Goal: Information Seeking & Learning: Check status

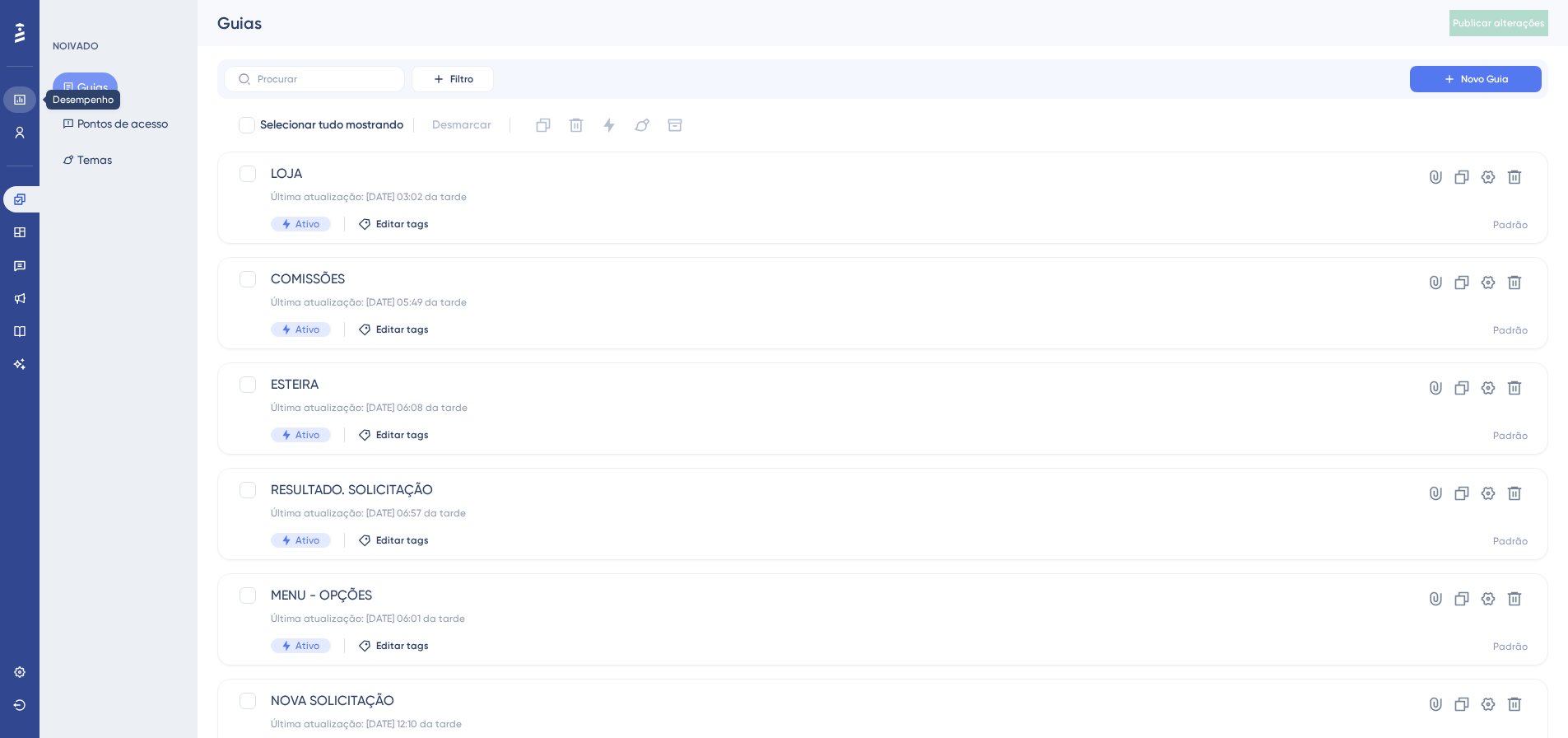
click at [24, 96] on icon at bounding box center [20, 99] width 11 height 10
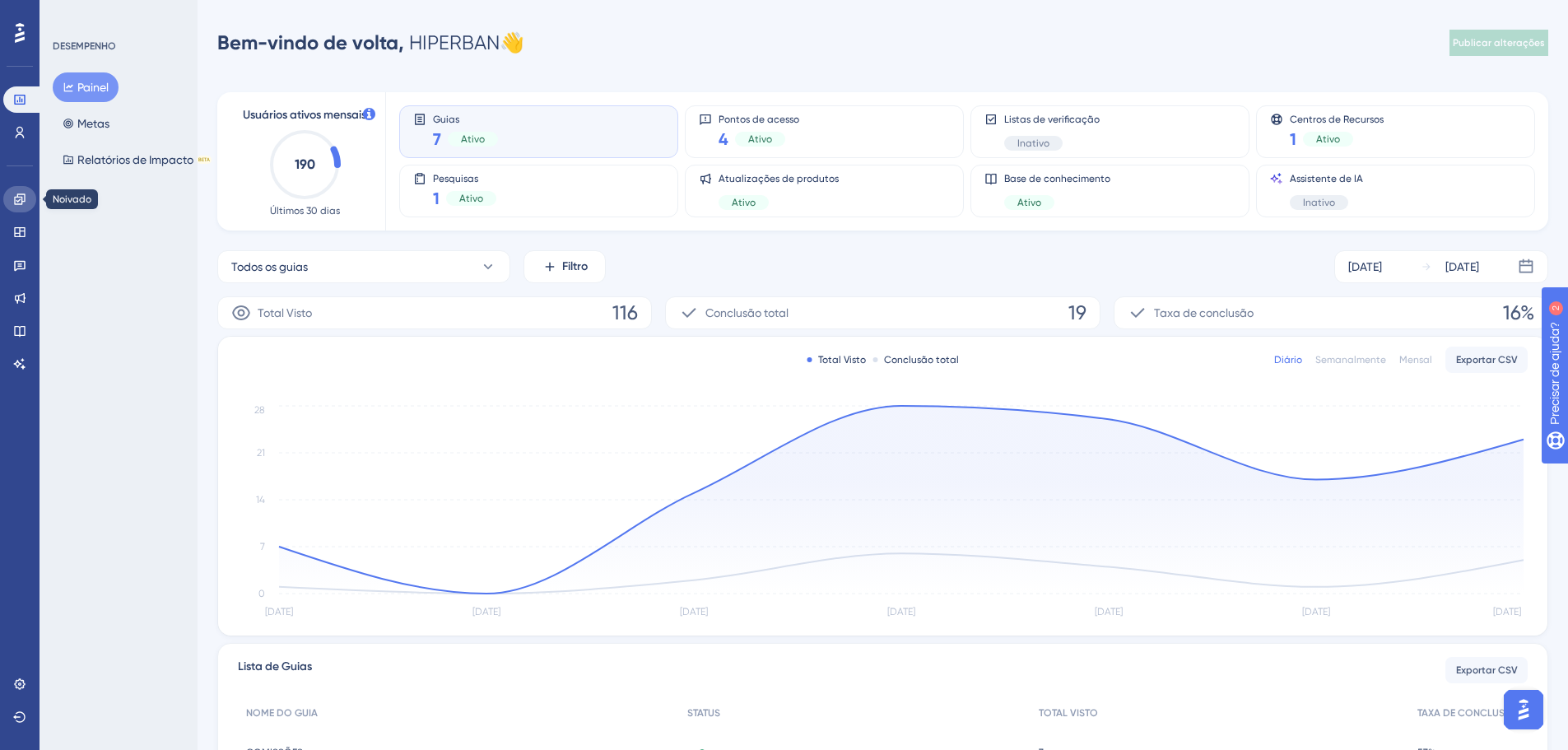
click at [20, 197] on icon at bounding box center [20, 199] width 11 height 11
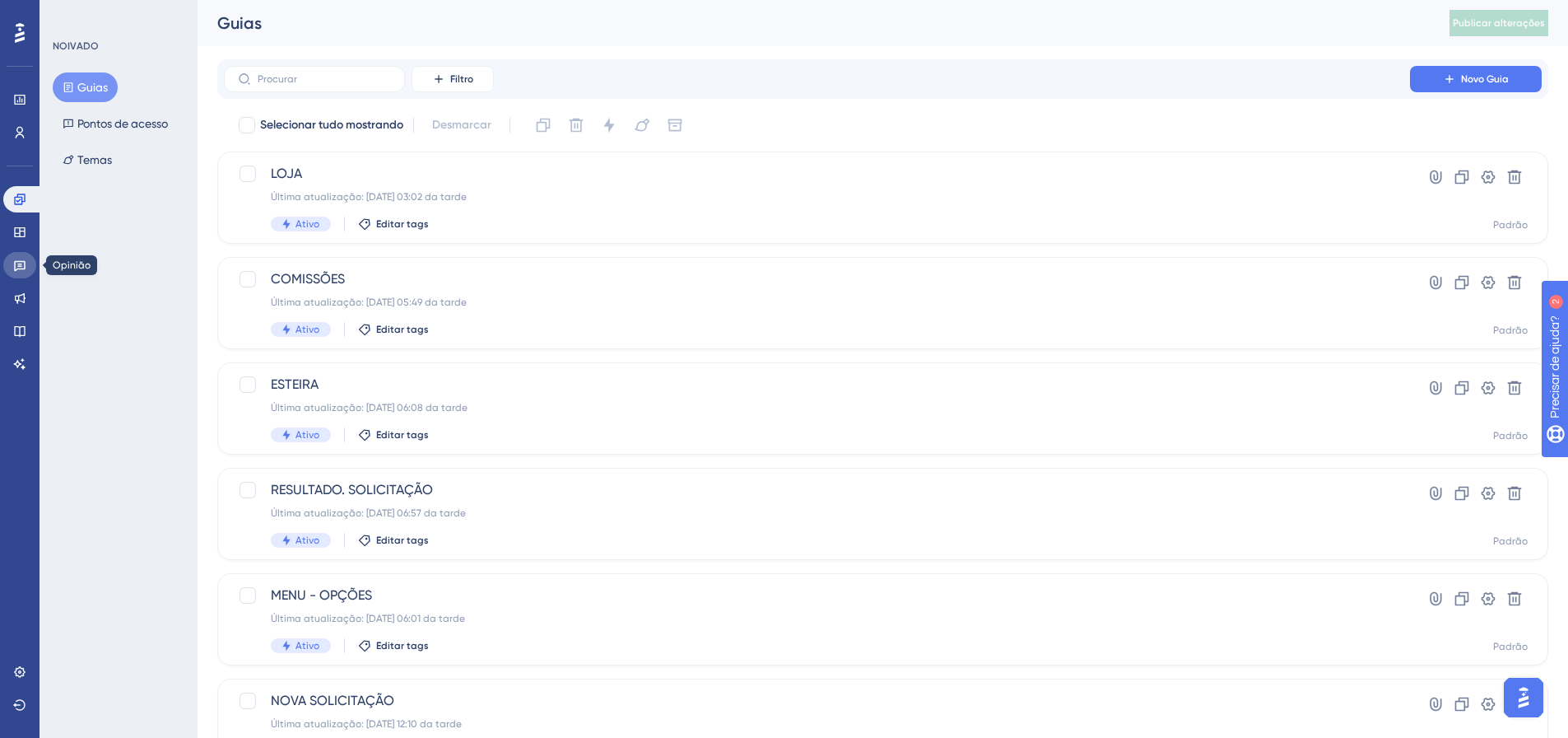
click at [25, 269] on icon at bounding box center [20, 266] width 12 height 11
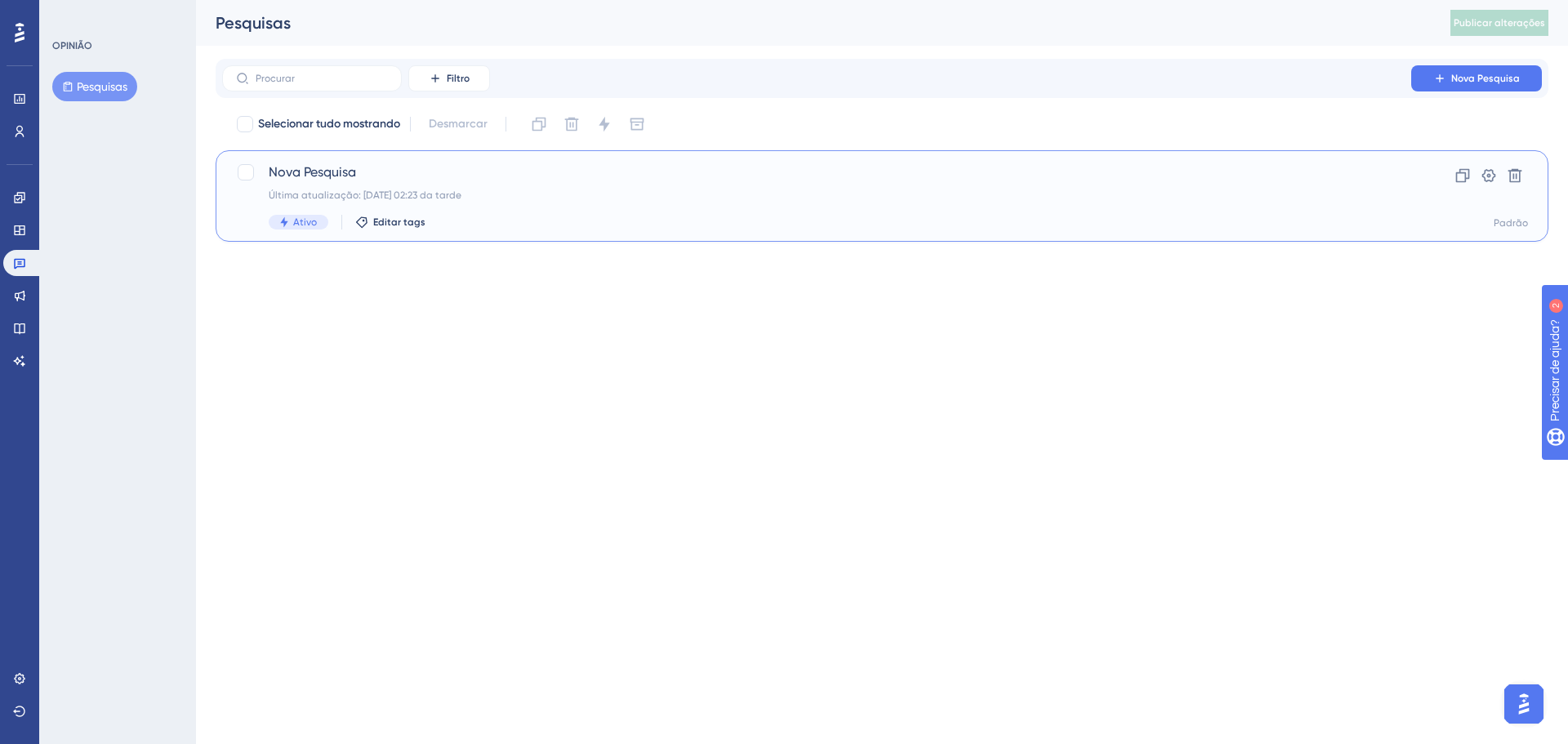
click at [590, 203] on div "Nova Pesquisa Última atualização: [DATE] 02:23 da tarde Ativo Editar tags" at bounding box center [816, 196] width 1096 height 67
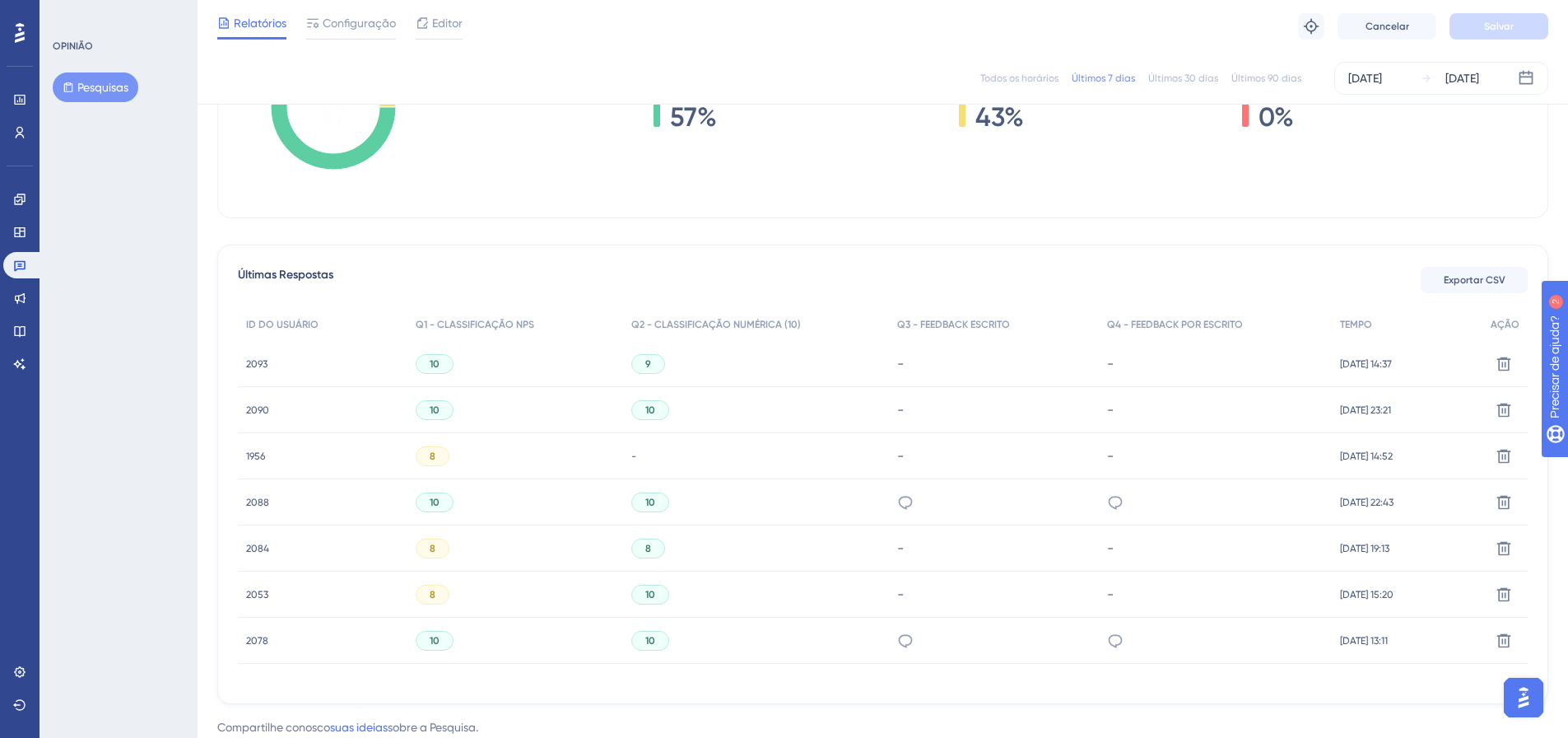
scroll to position [330, 0]
click at [603, 361] on div "10" at bounding box center [514, 360] width 215 height 46
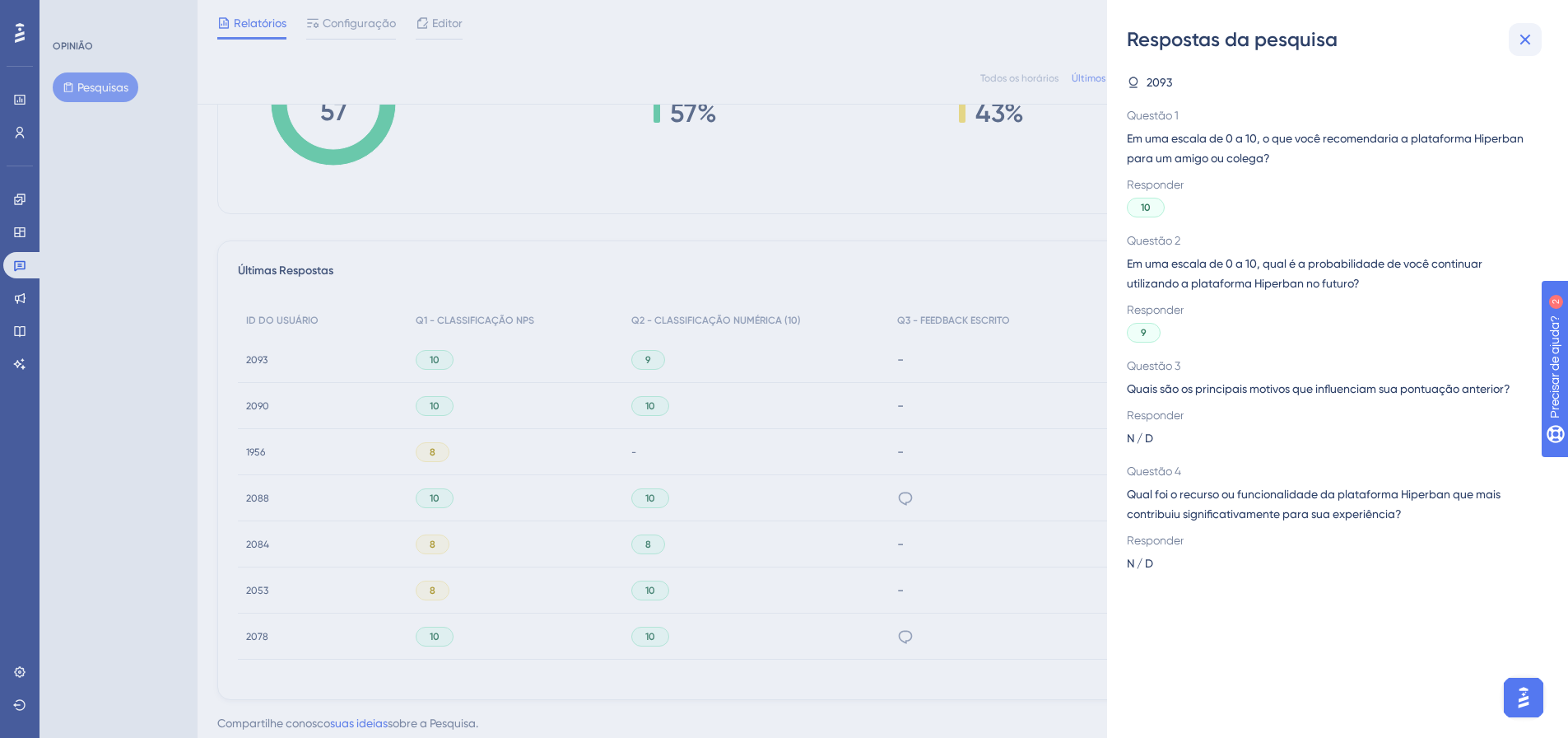
click at [1522, 34] on icon at bounding box center [1525, 39] width 20 height 20
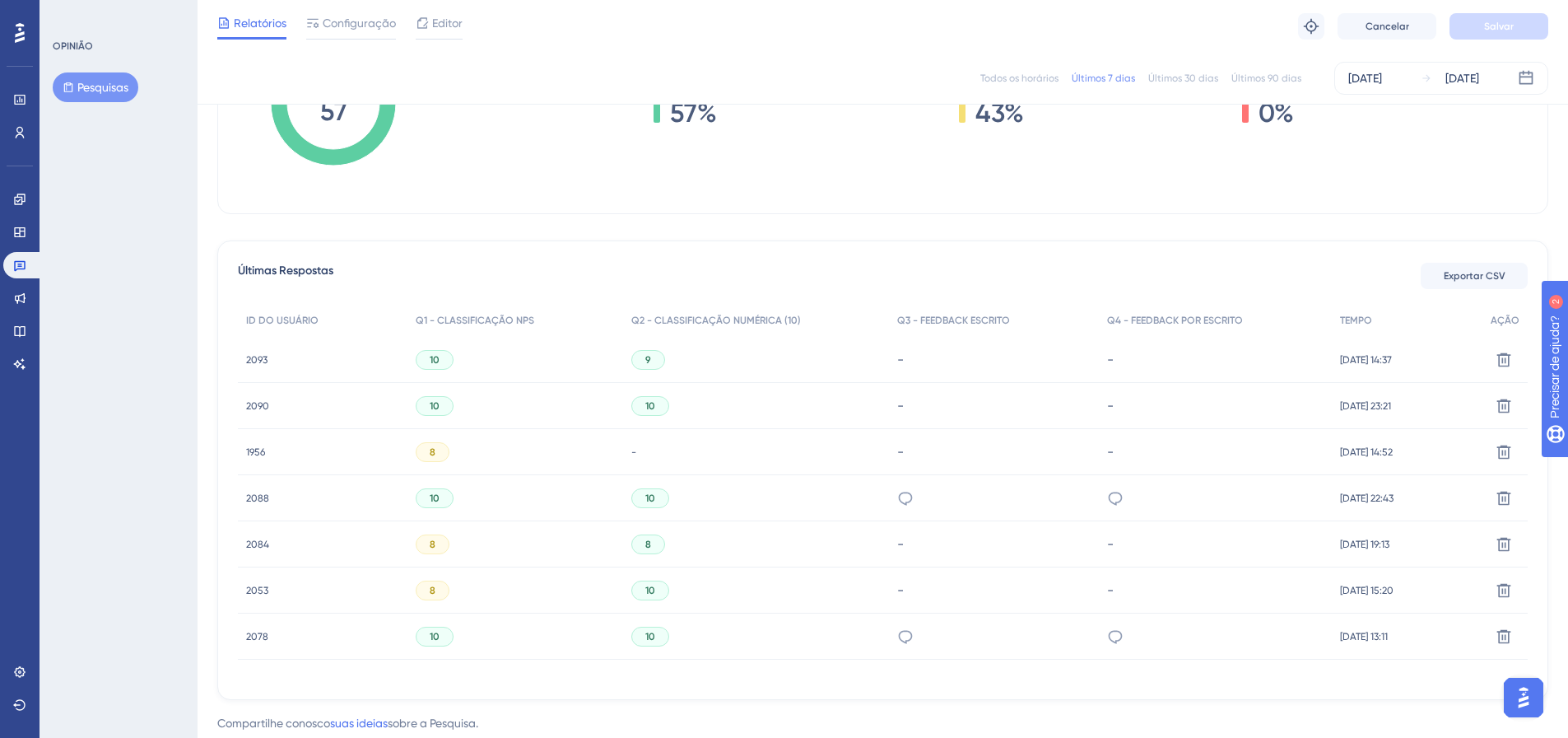
click at [685, 358] on div "9" at bounding box center [756, 360] width 267 height 46
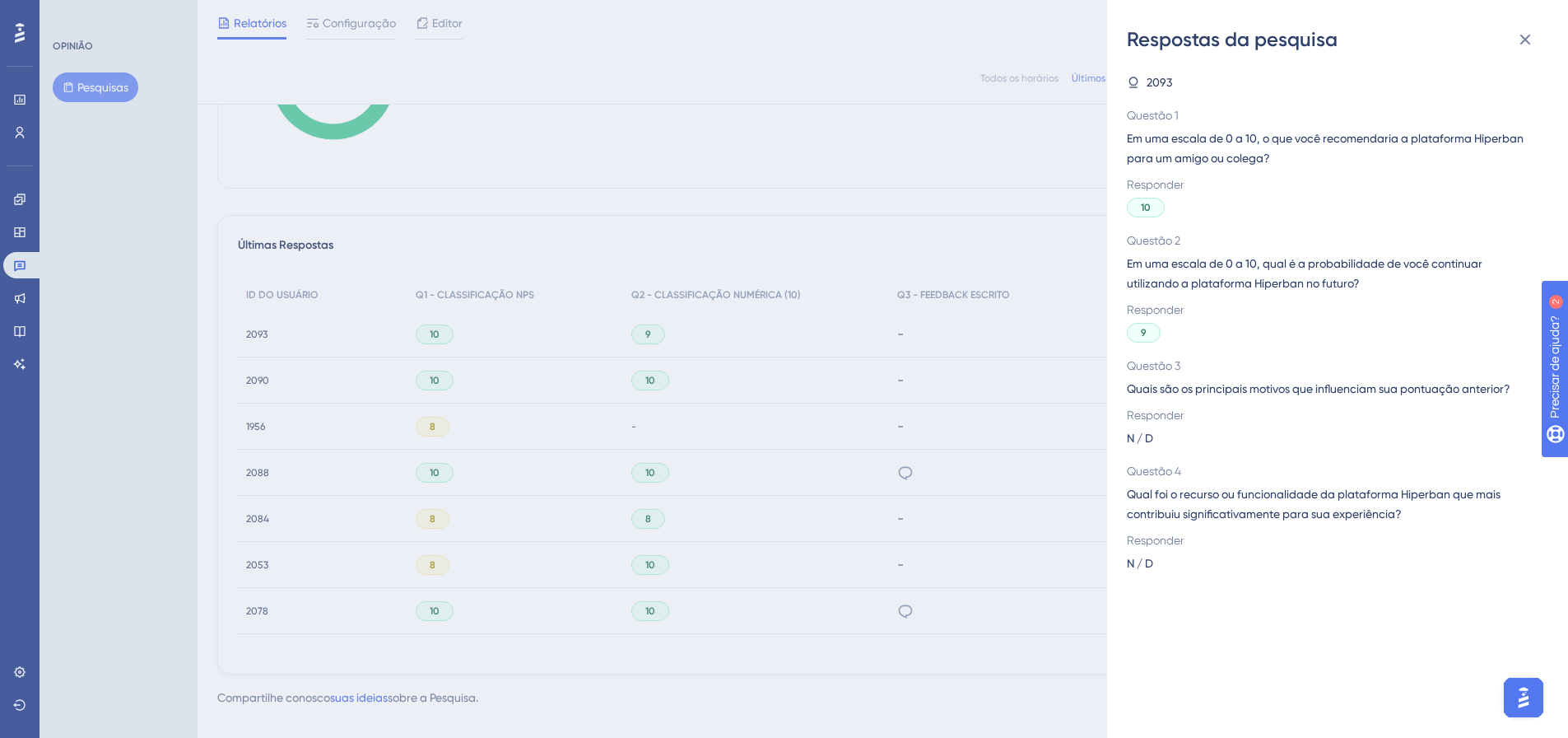
scroll to position [377, 0]
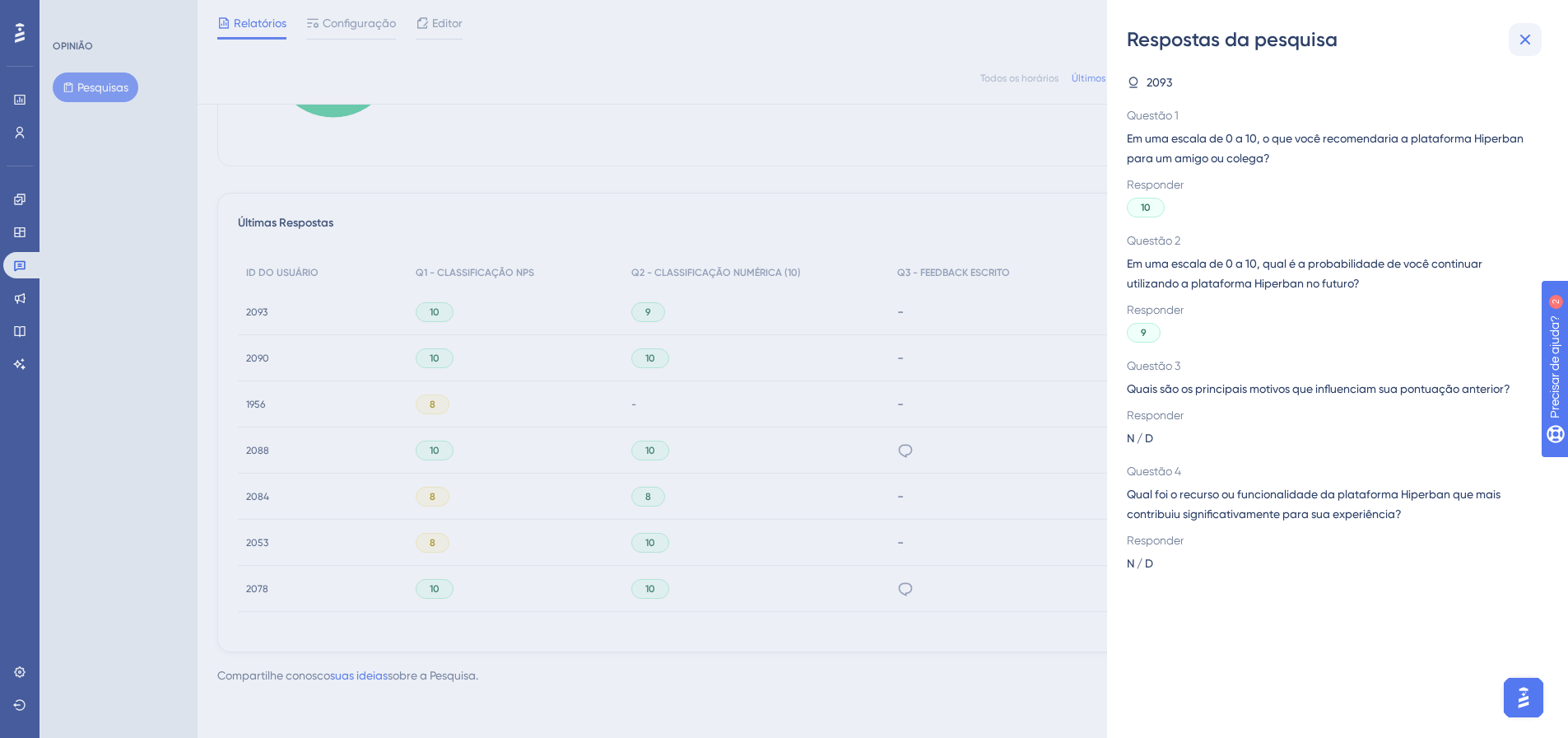
click at [1527, 39] on icon at bounding box center [1525, 39] width 20 height 20
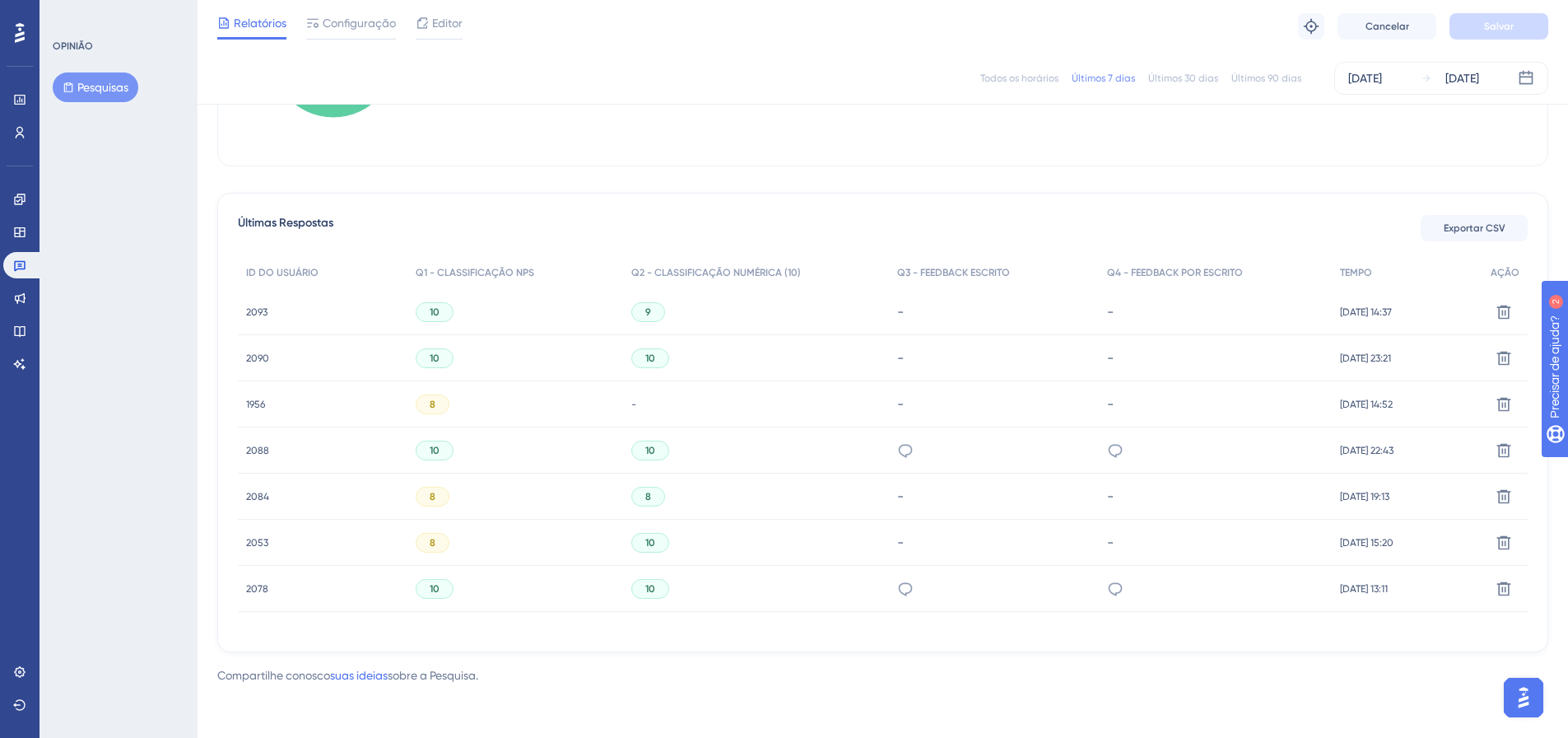
click at [261, 314] on font "2093" at bounding box center [257, 312] width 21 height 12
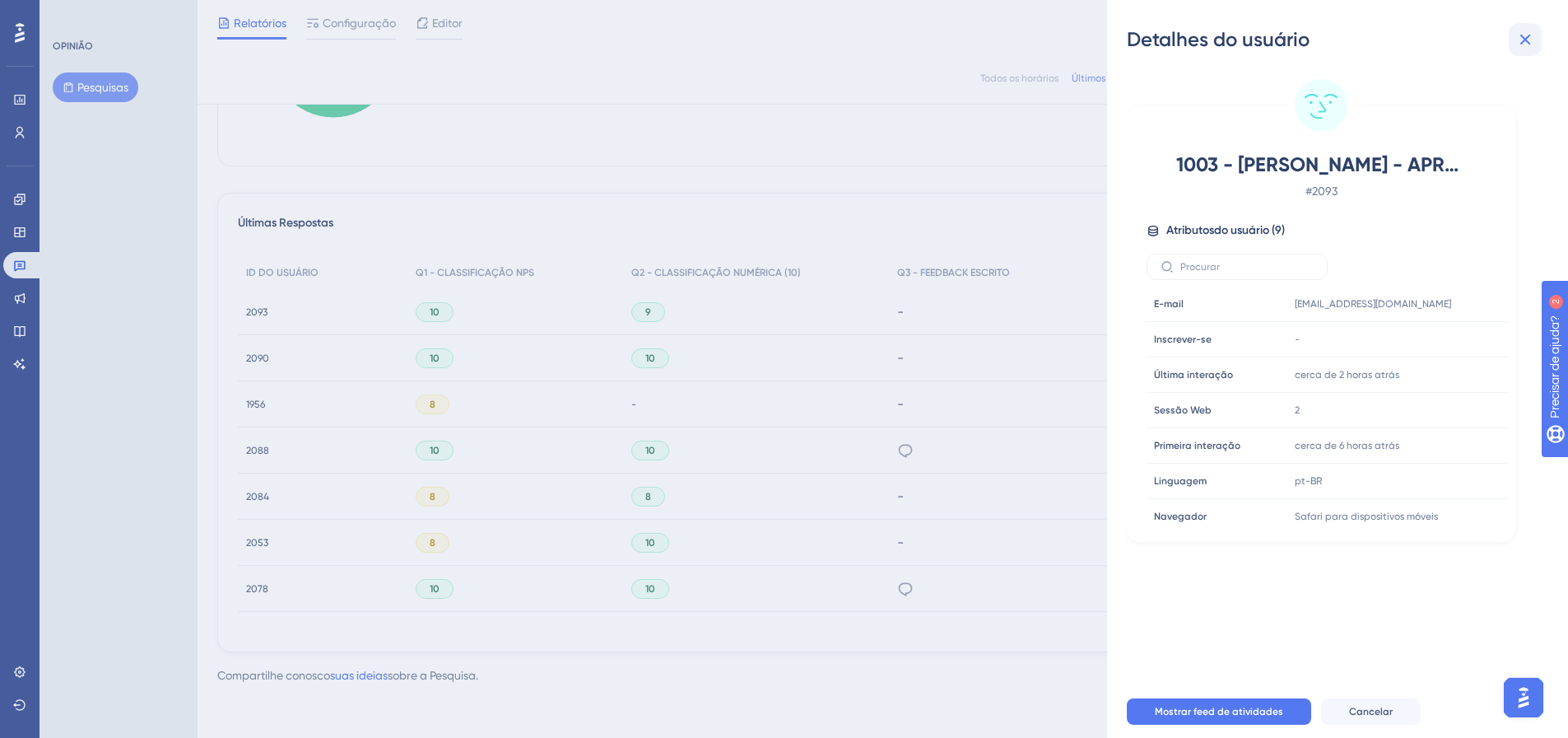
click at [1522, 36] on icon at bounding box center [1525, 40] width 11 height 11
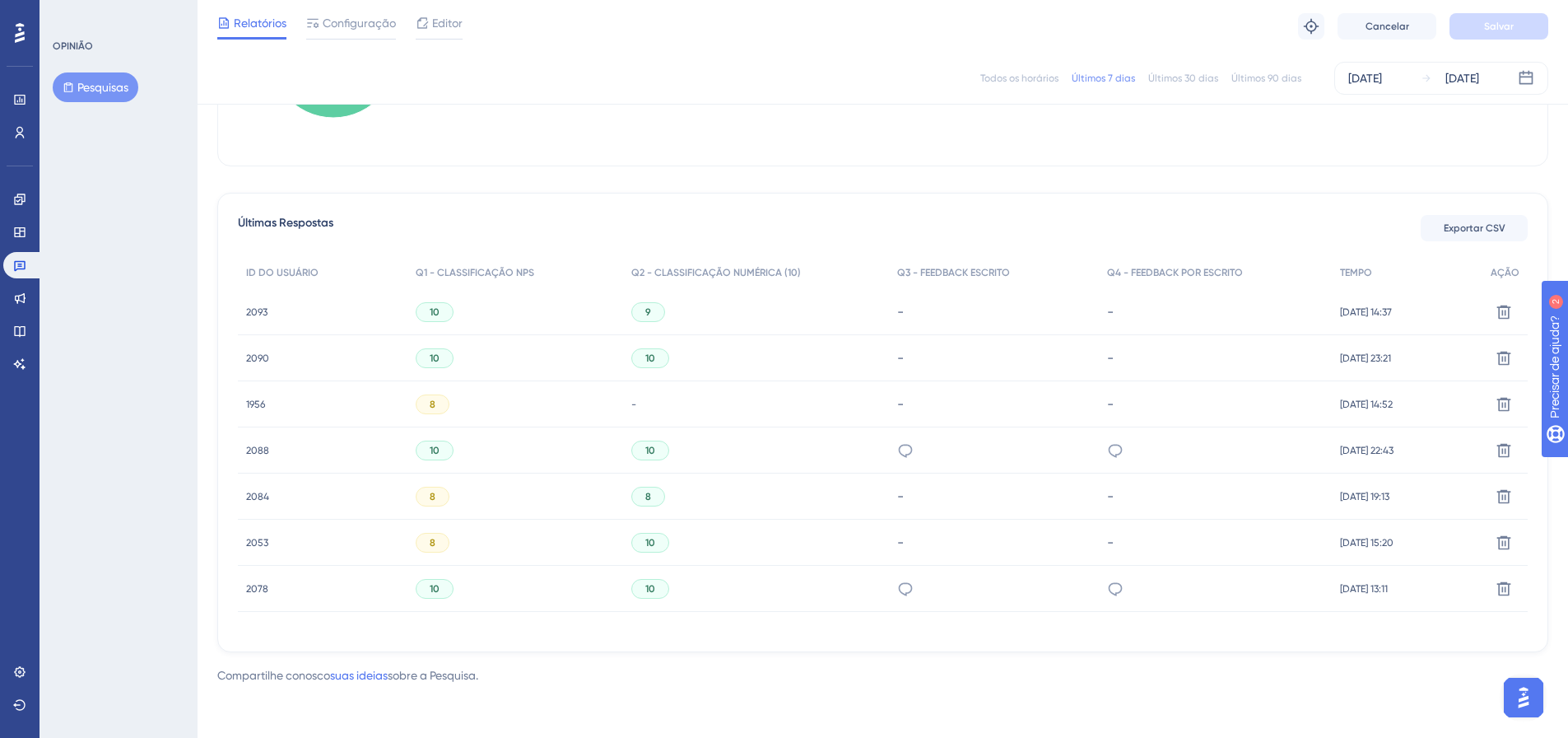
click at [652, 363] on div "10" at bounding box center [650, 358] width 38 height 20
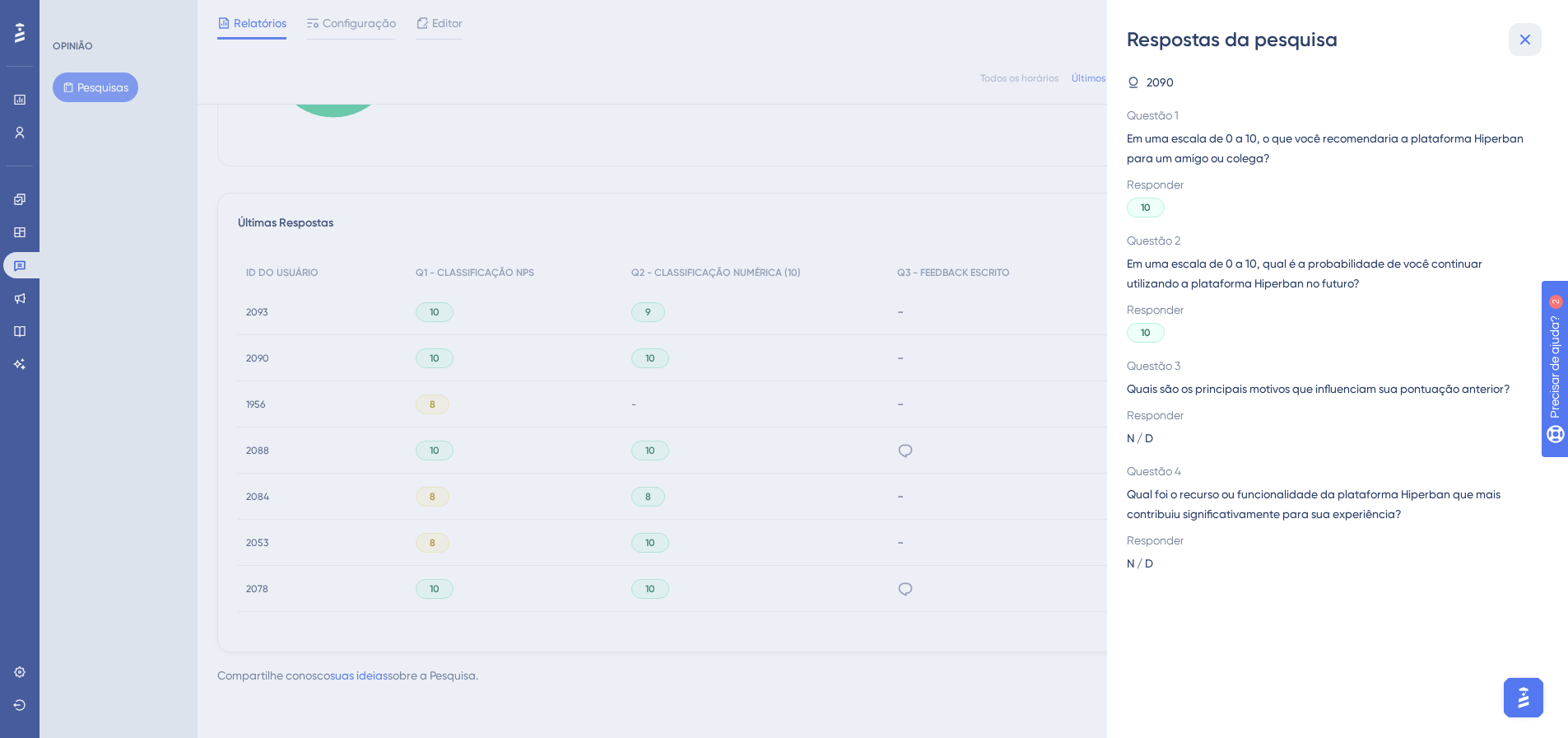
click at [1537, 42] on button at bounding box center [1524, 39] width 33 height 33
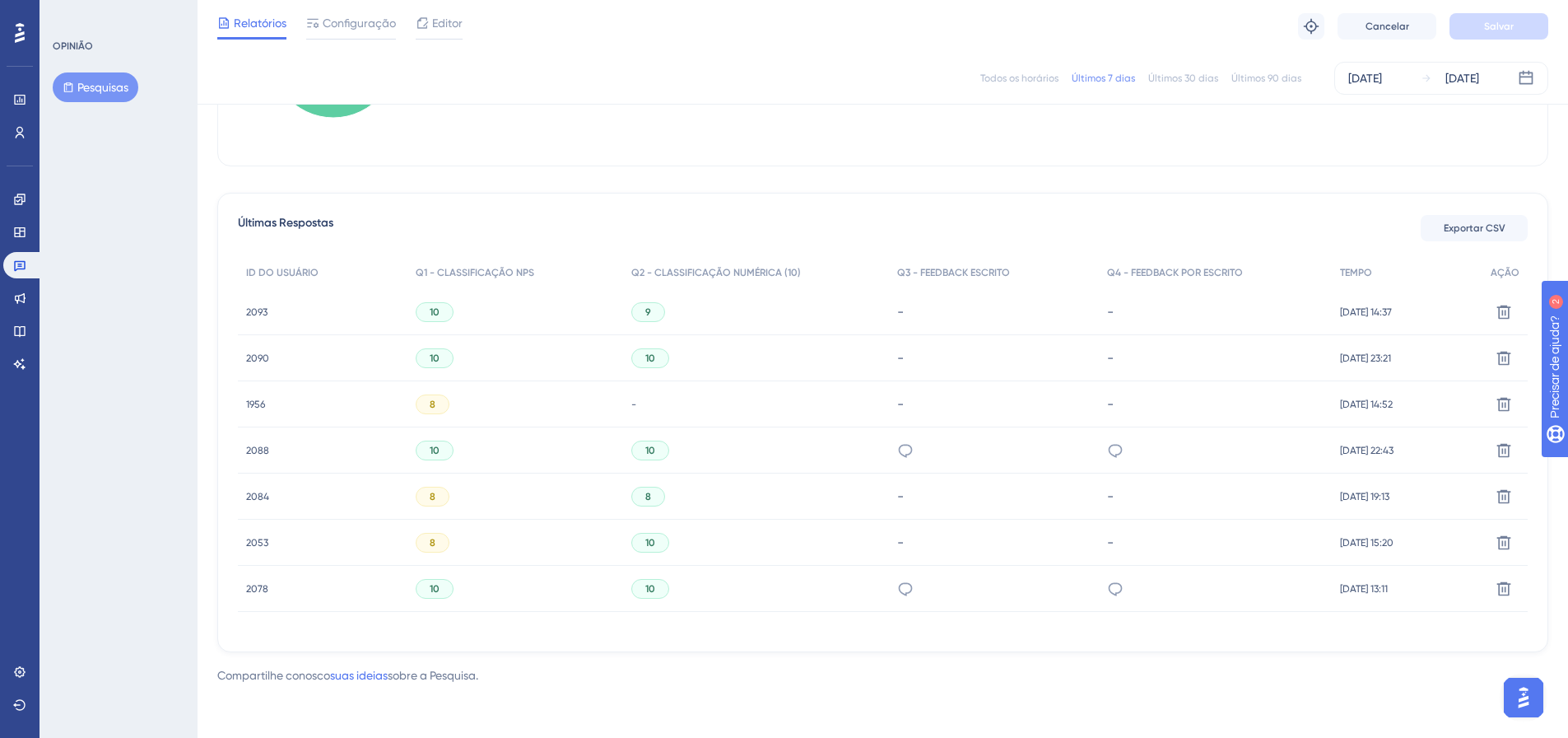
click at [253, 356] on font "2090" at bounding box center [258, 357] width 23 height 12
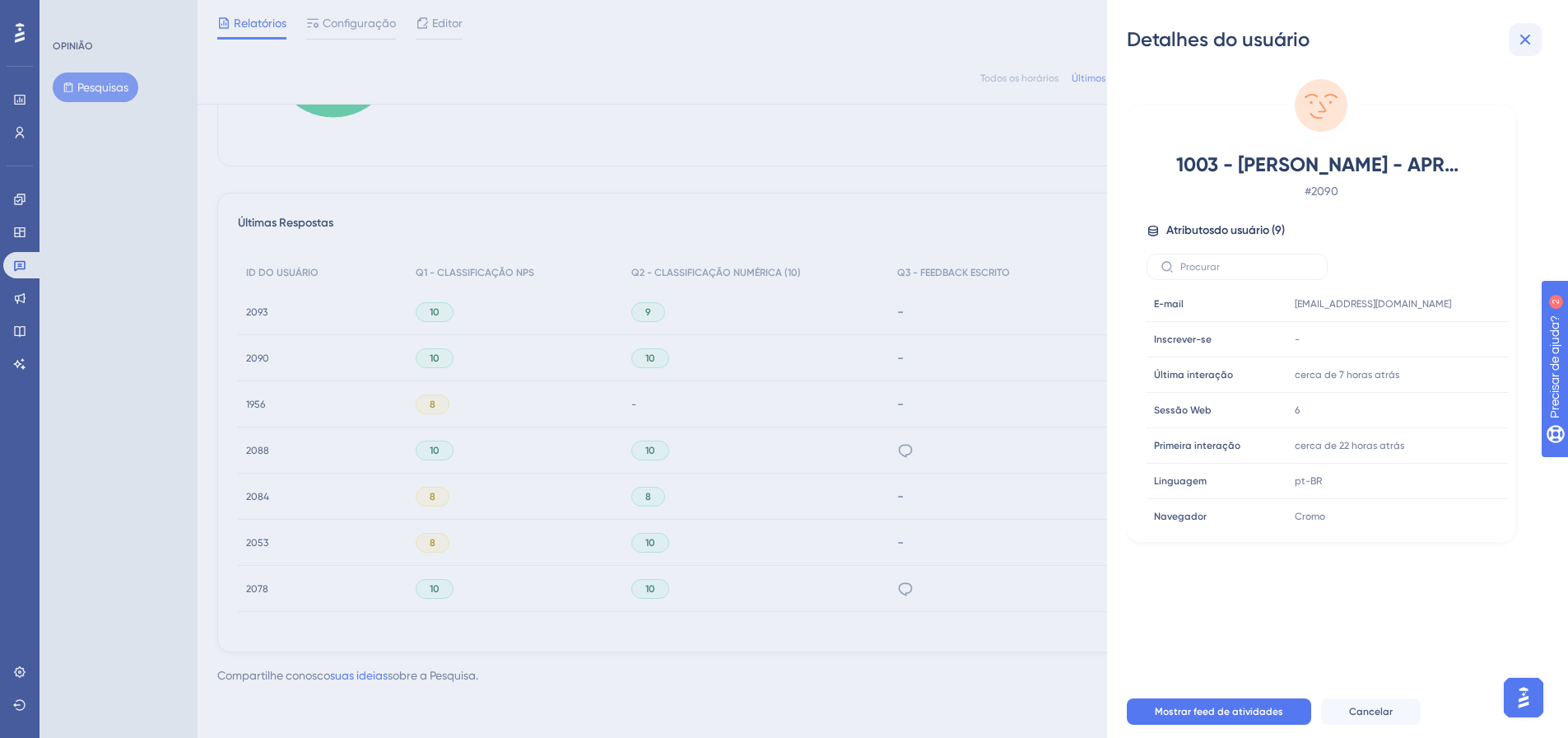
click at [1528, 37] on icon at bounding box center [1525, 40] width 11 height 11
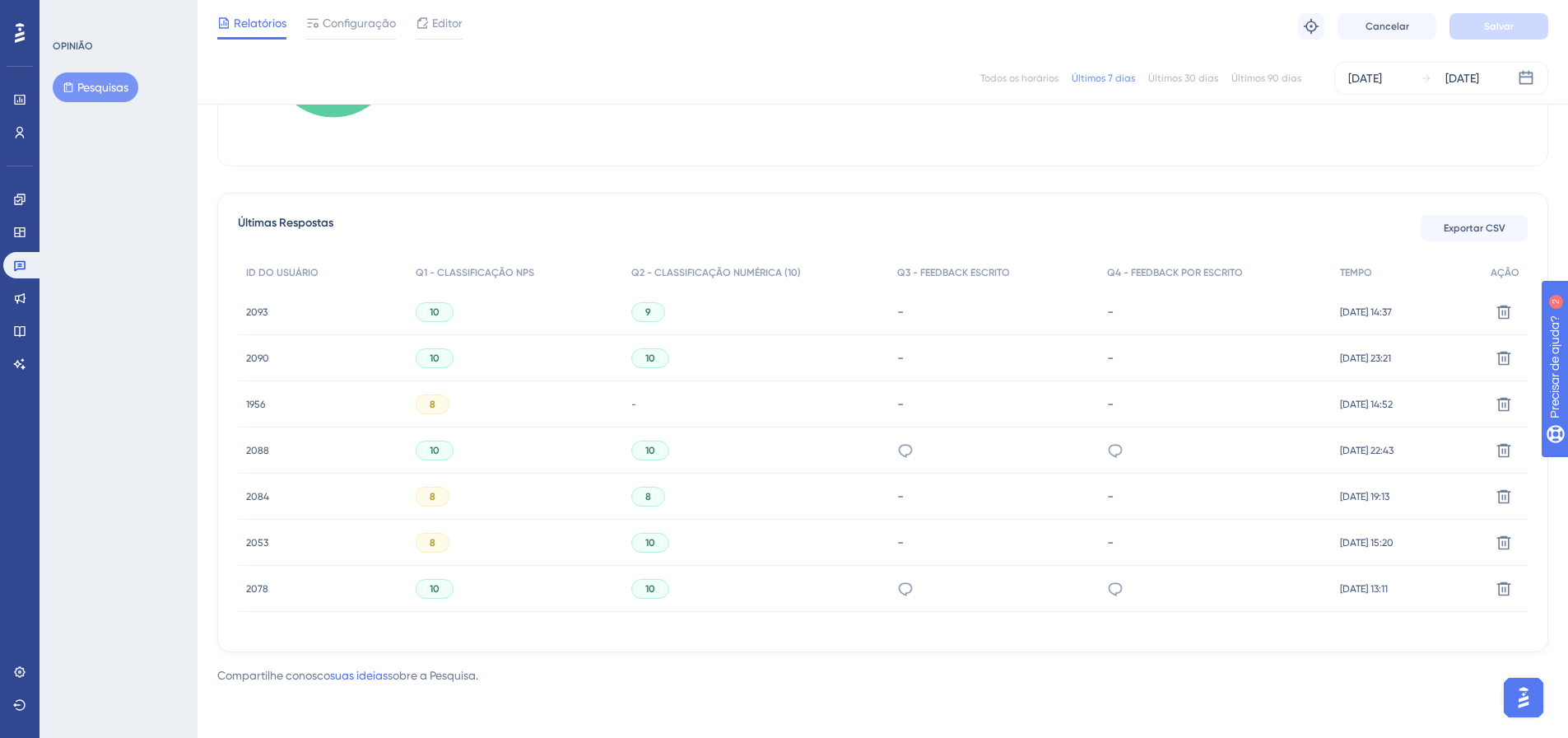
click at [718, 462] on div "10" at bounding box center [756, 450] width 267 height 46
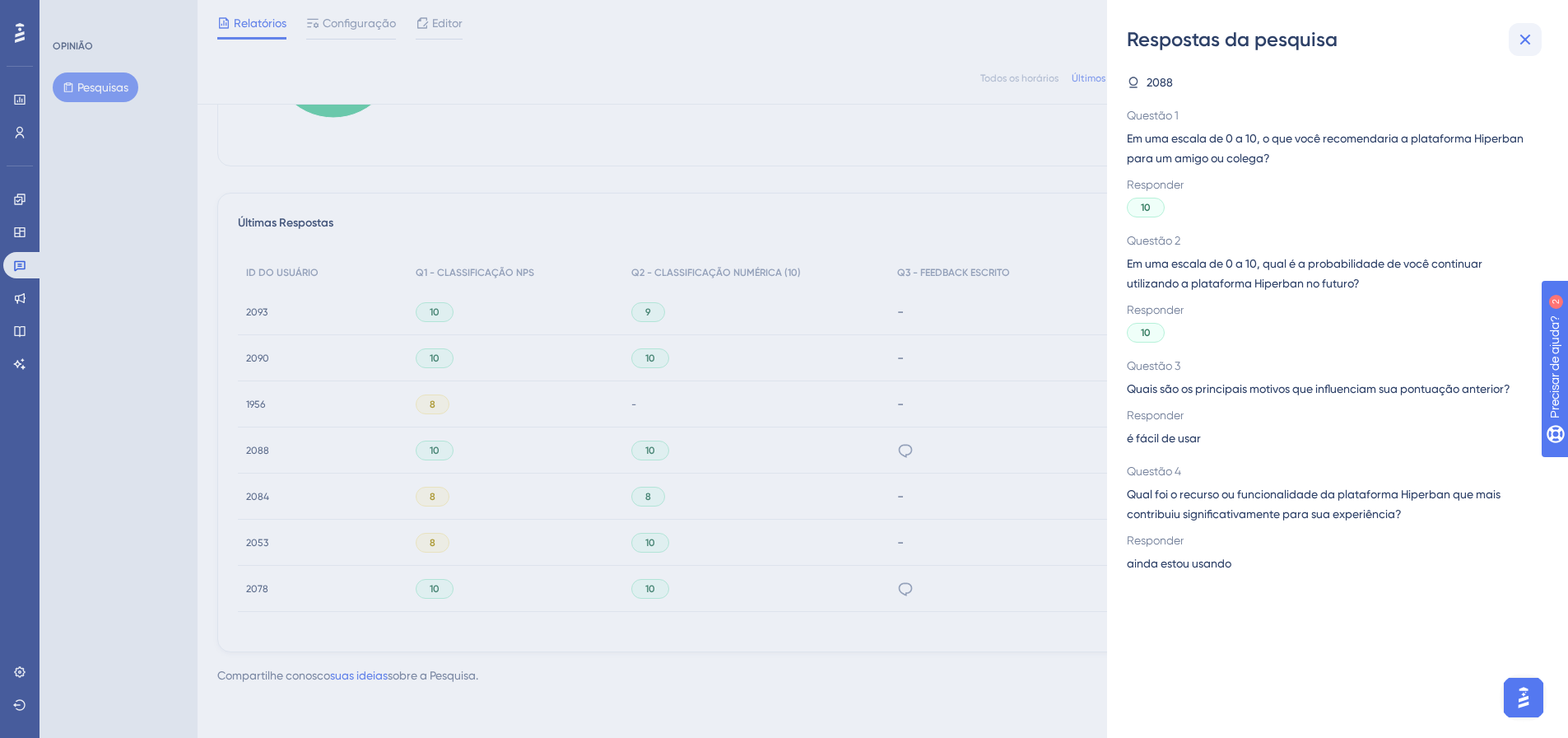
click at [1531, 34] on icon at bounding box center [1525, 39] width 20 height 20
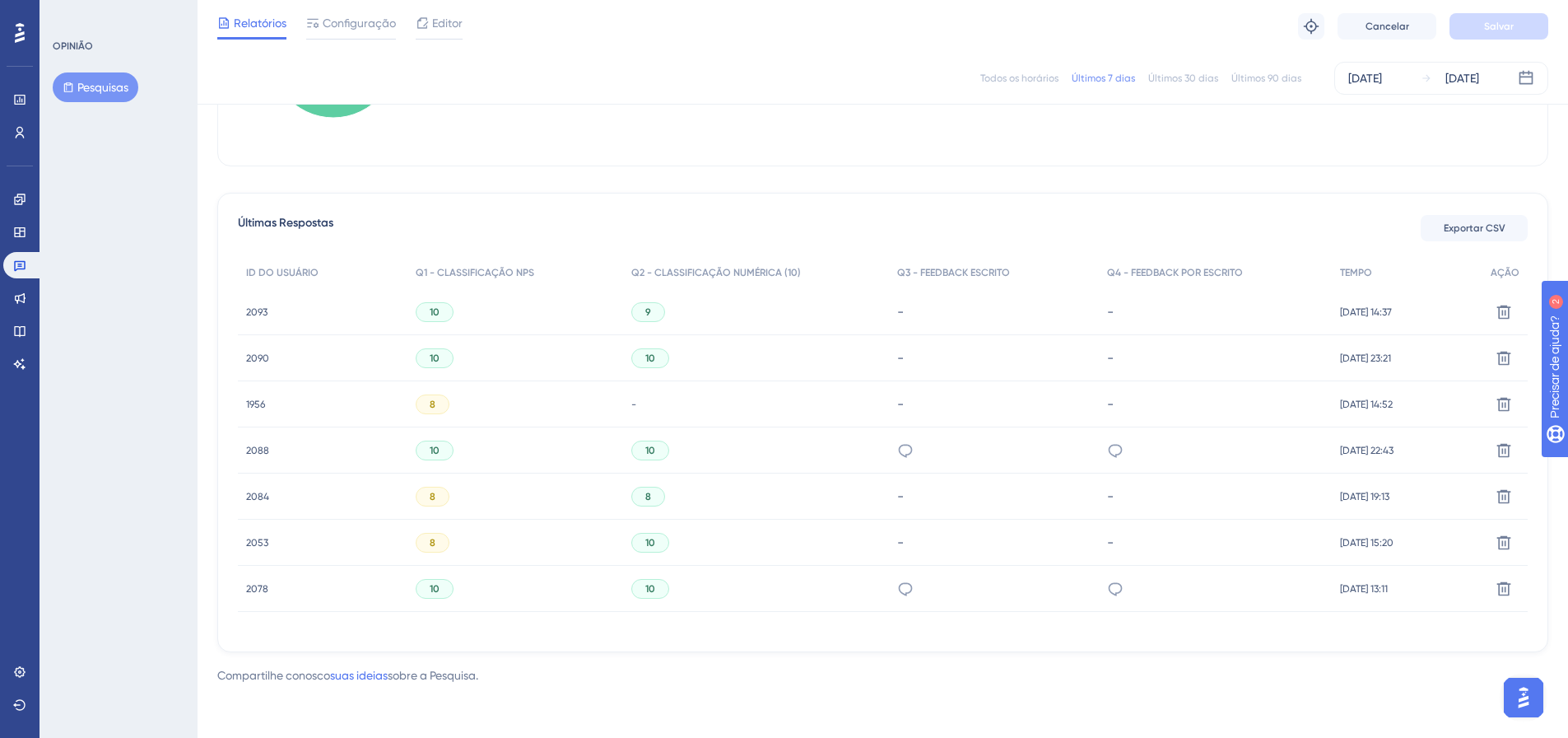
click at [259, 403] on font "1956" at bounding box center [255, 404] width 19 height 12
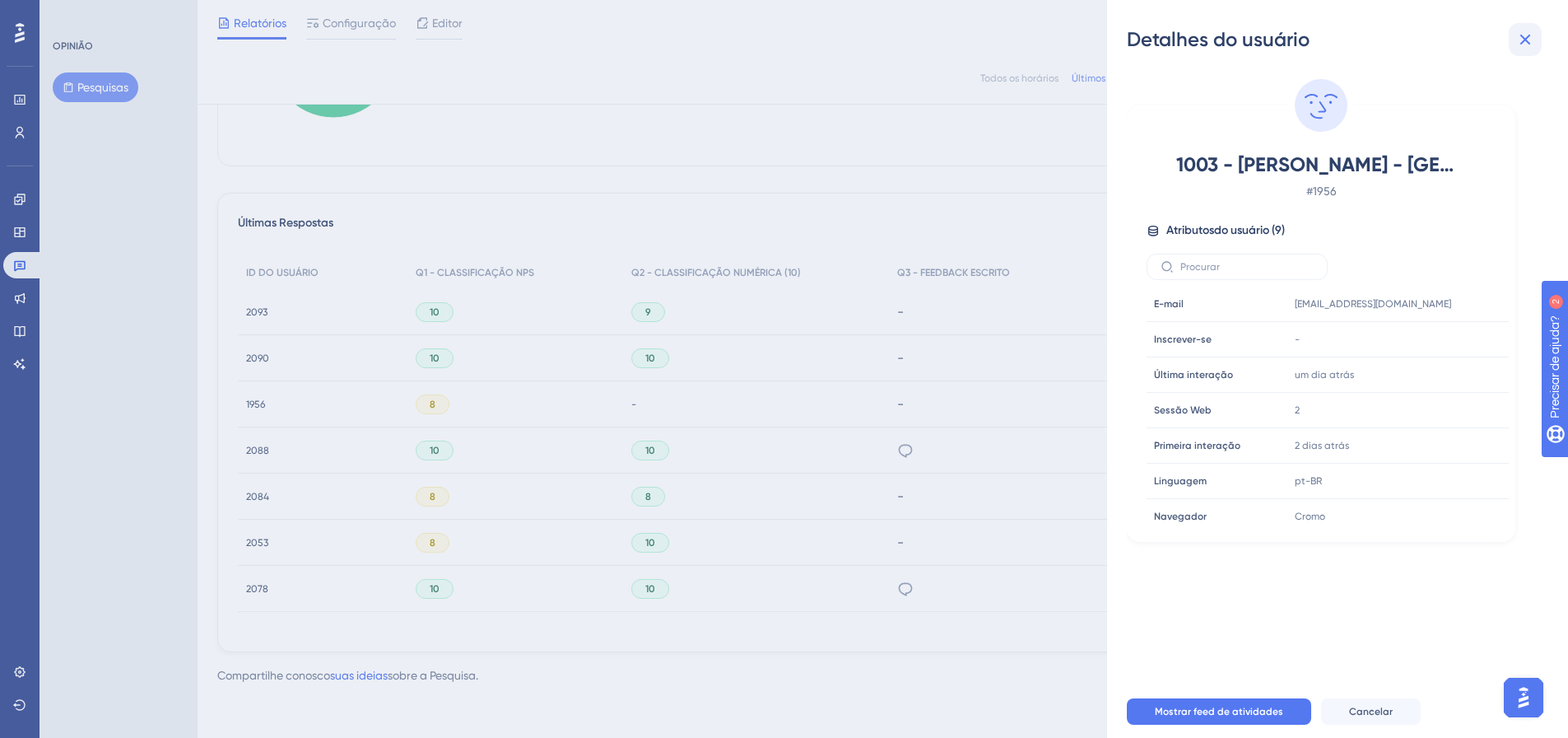
click at [1530, 44] on icon at bounding box center [1525, 39] width 20 height 20
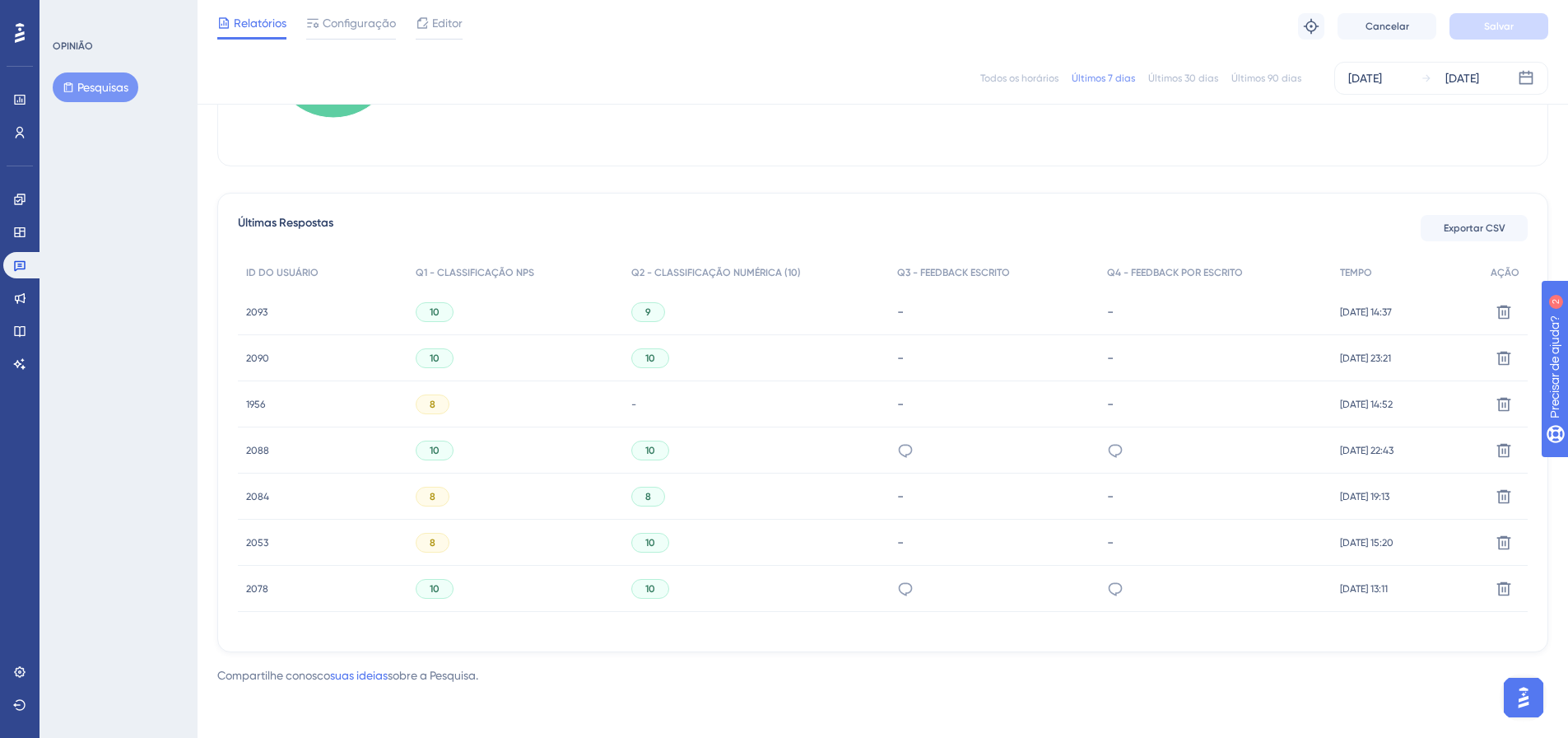
click at [256, 498] on font "2084" at bounding box center [258, 496] width 23 height 12
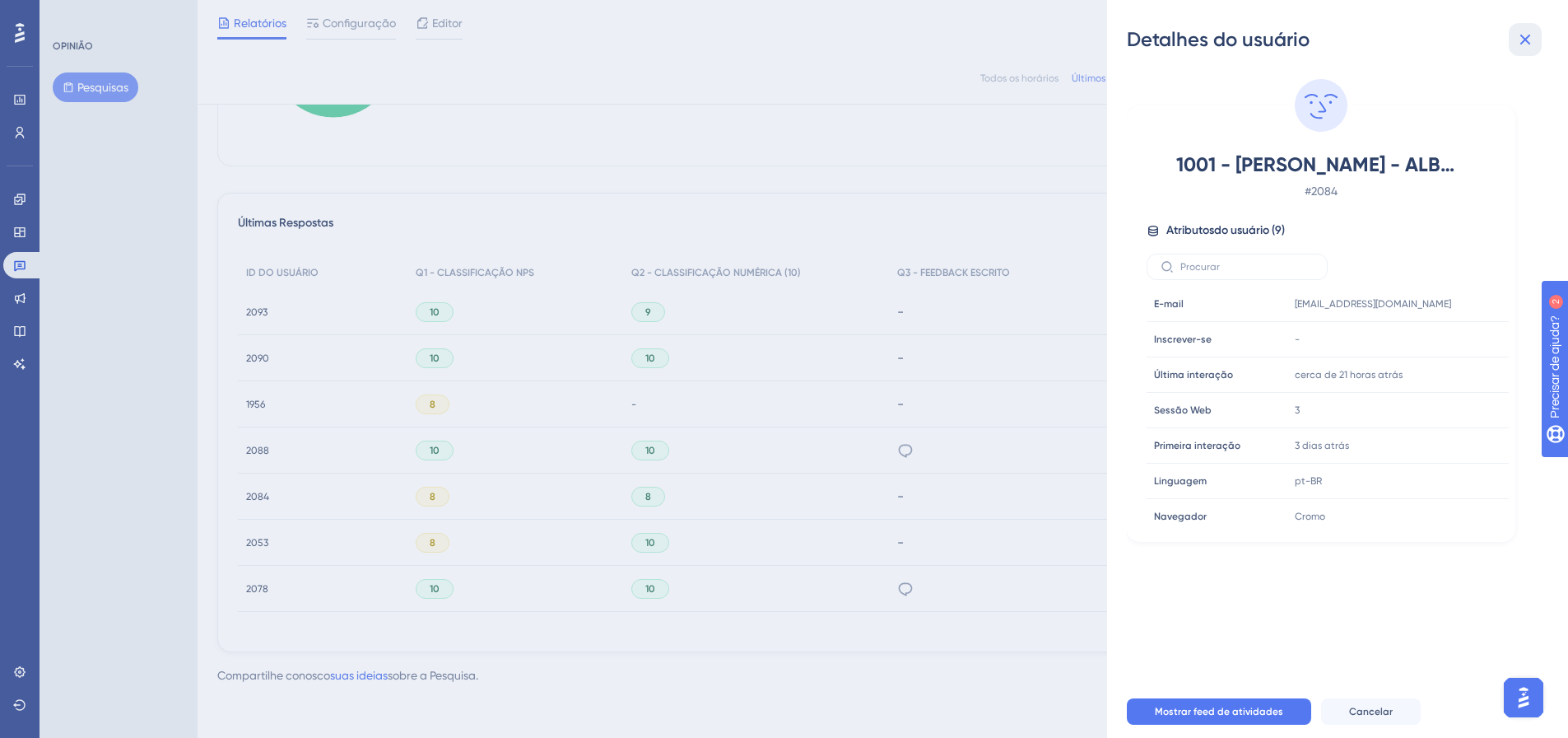
drag, startPoint x: 1519, startPoint y: 37, endPoint x: 1507, endPoint y: 43, distance: 13.4
click at [1519, 38] on icon at bounding box center [1525, 39] width 20 height 20
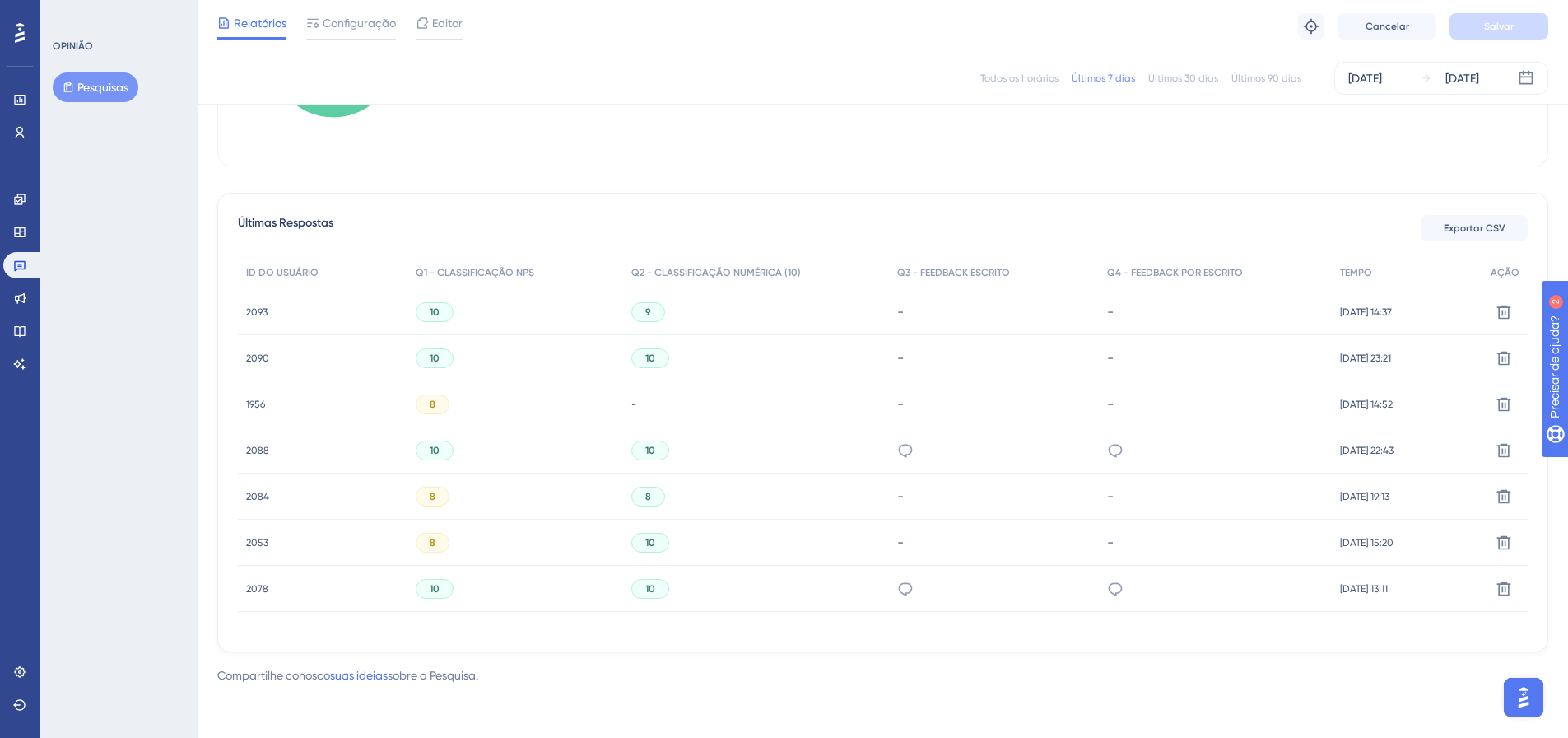
click at [257, 543] on font "2053" at bounding box center [257, 542] width 22 height 12
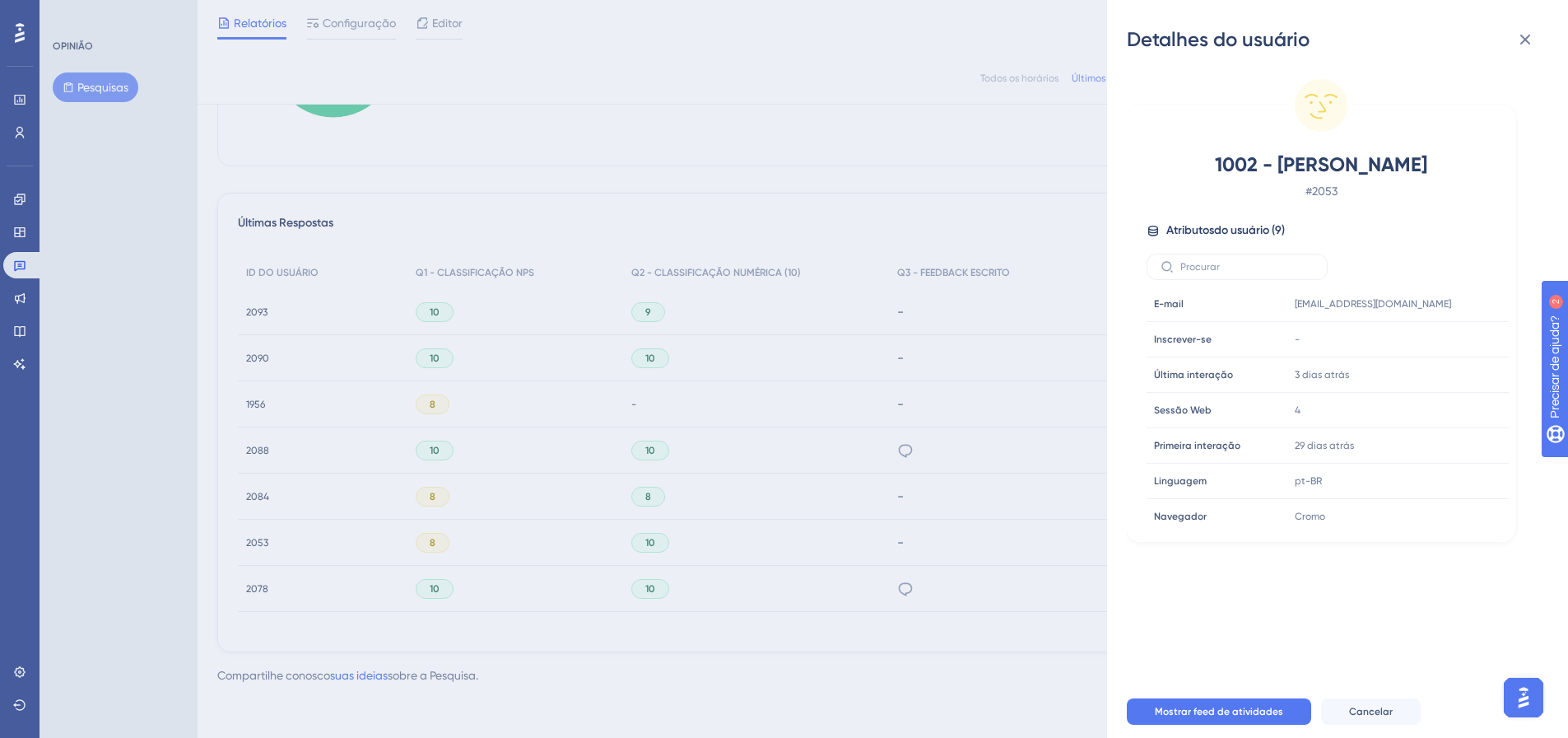
click at [1530, 45] on icon at bounding box center [1525, 39] width 20 height 20
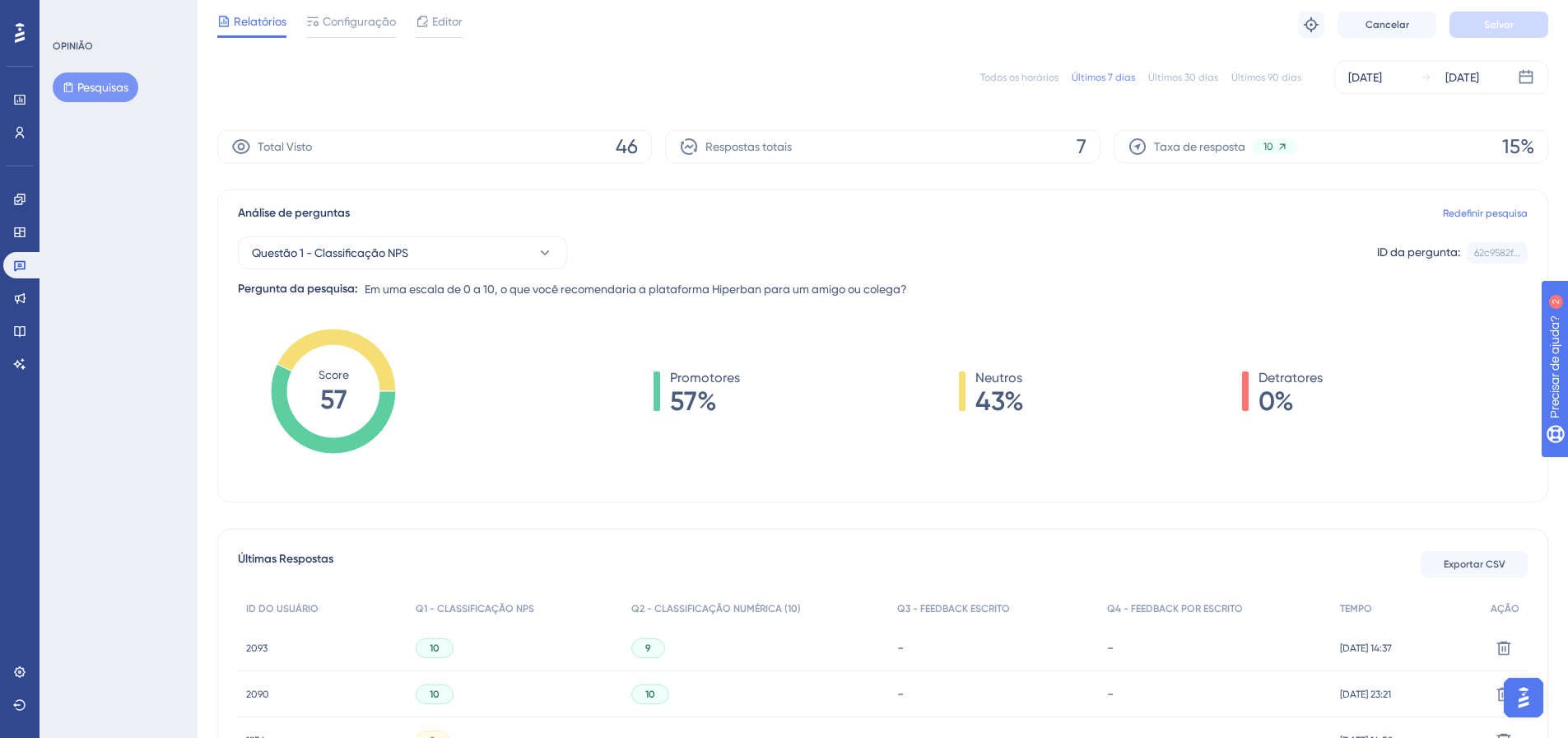
scroll to position [0, 0]
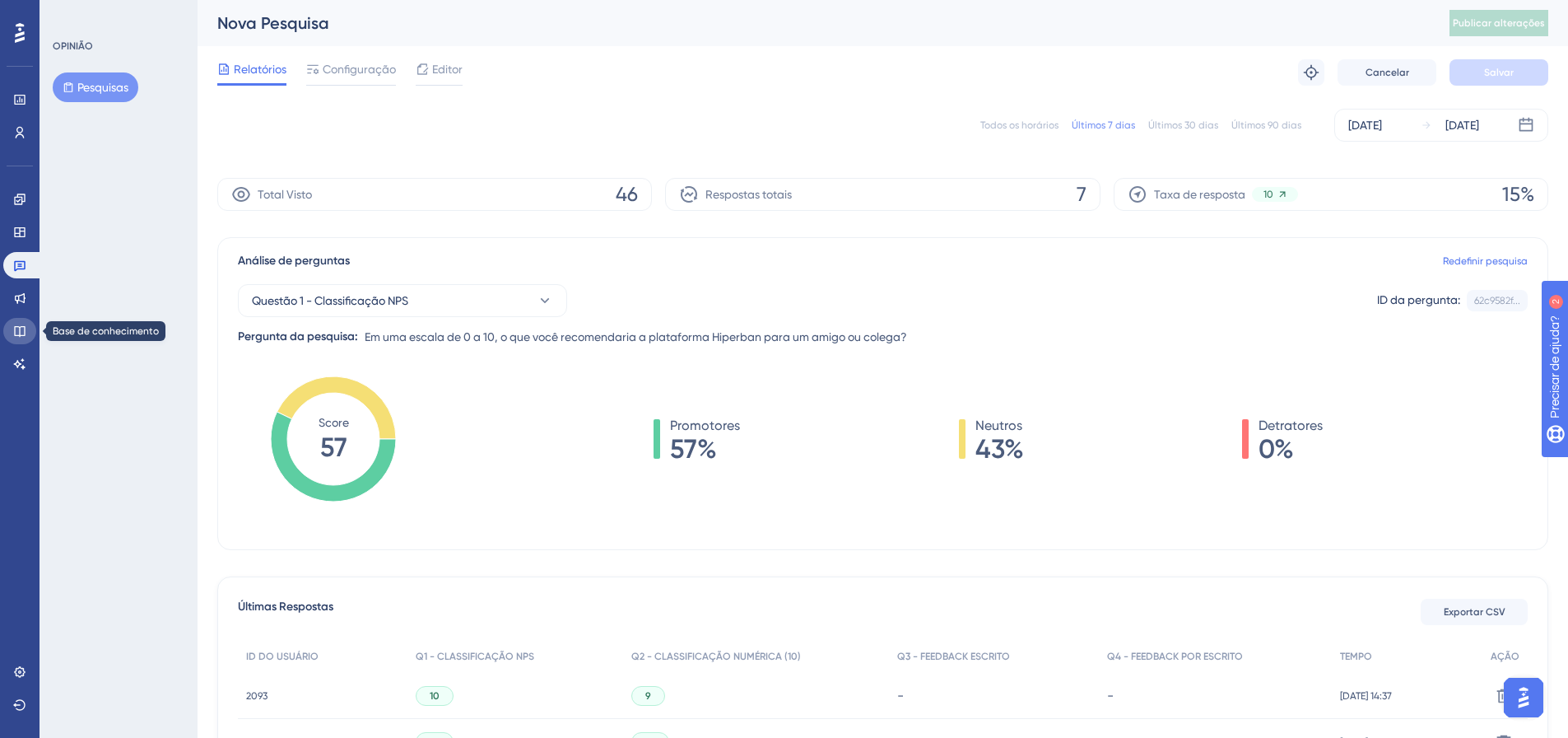
click at [13, 337] on icon at bounding box center [20, 331] width 13 height 13
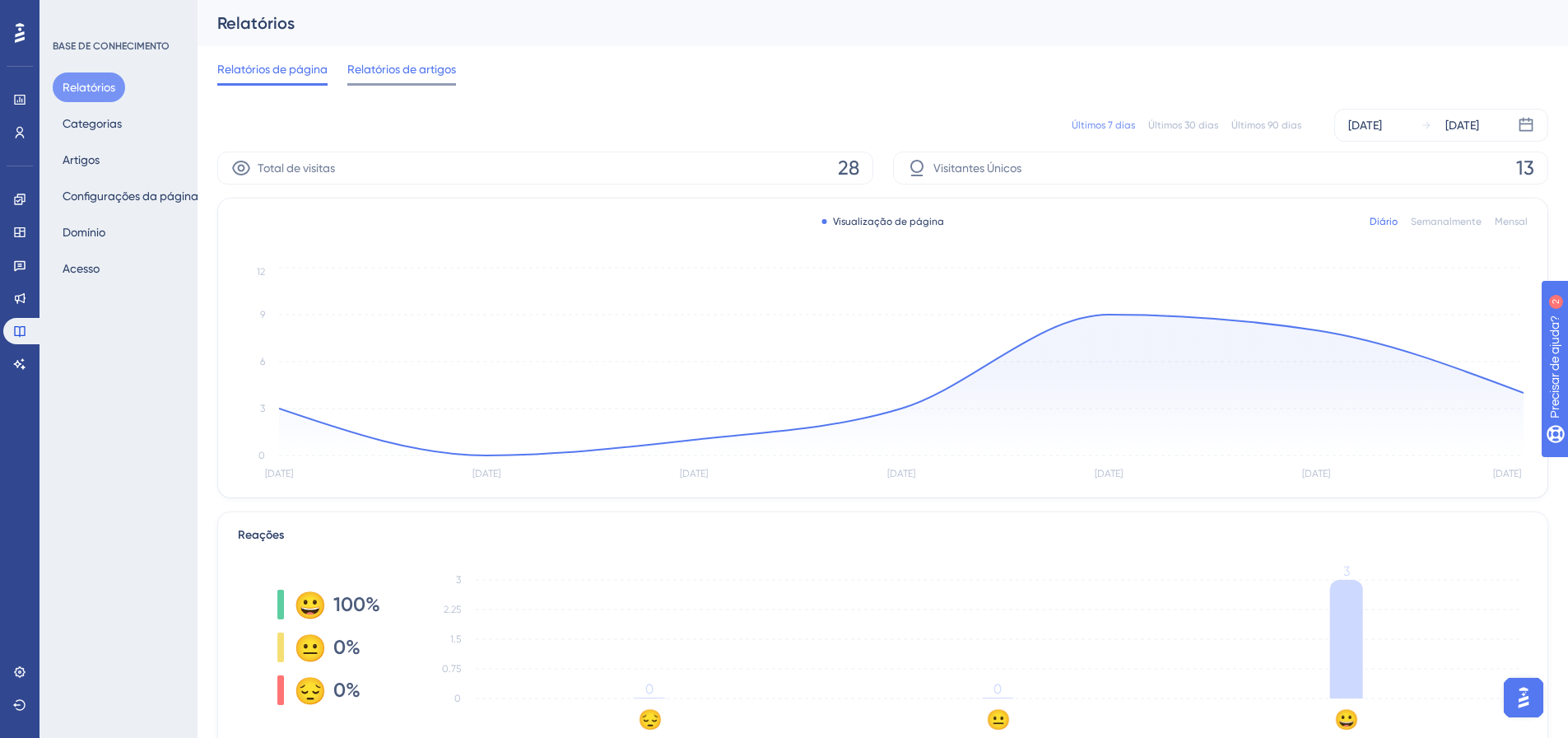
click at [415, 73] on font "Relatórios de artigos" at bounding box center [402, 69] width 109 height 13
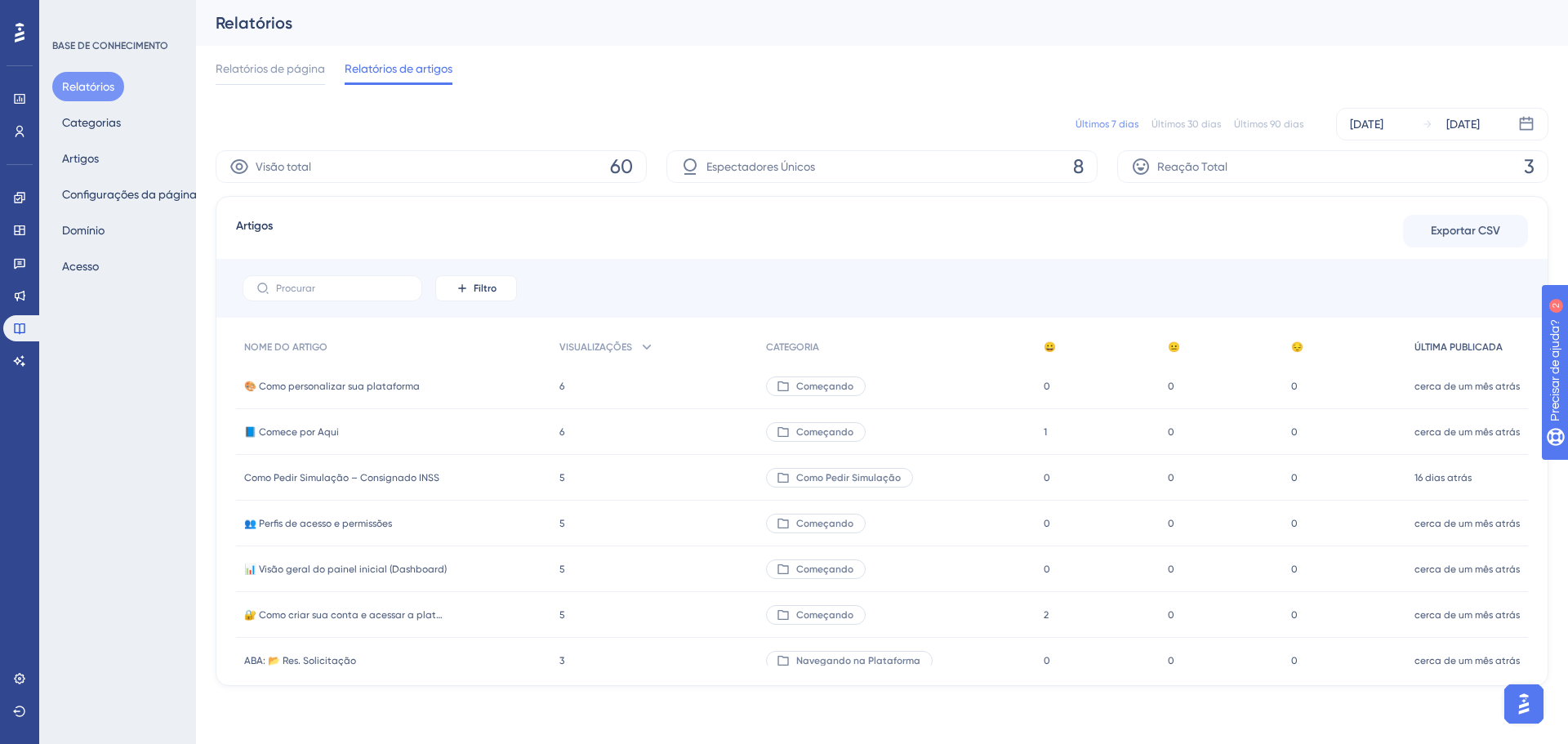
click at [1477, 344] on font "ÚLTIMA PUBLICADA" at bounding box center [1458, 346] width 89 height 12
